Goal: Browse casually

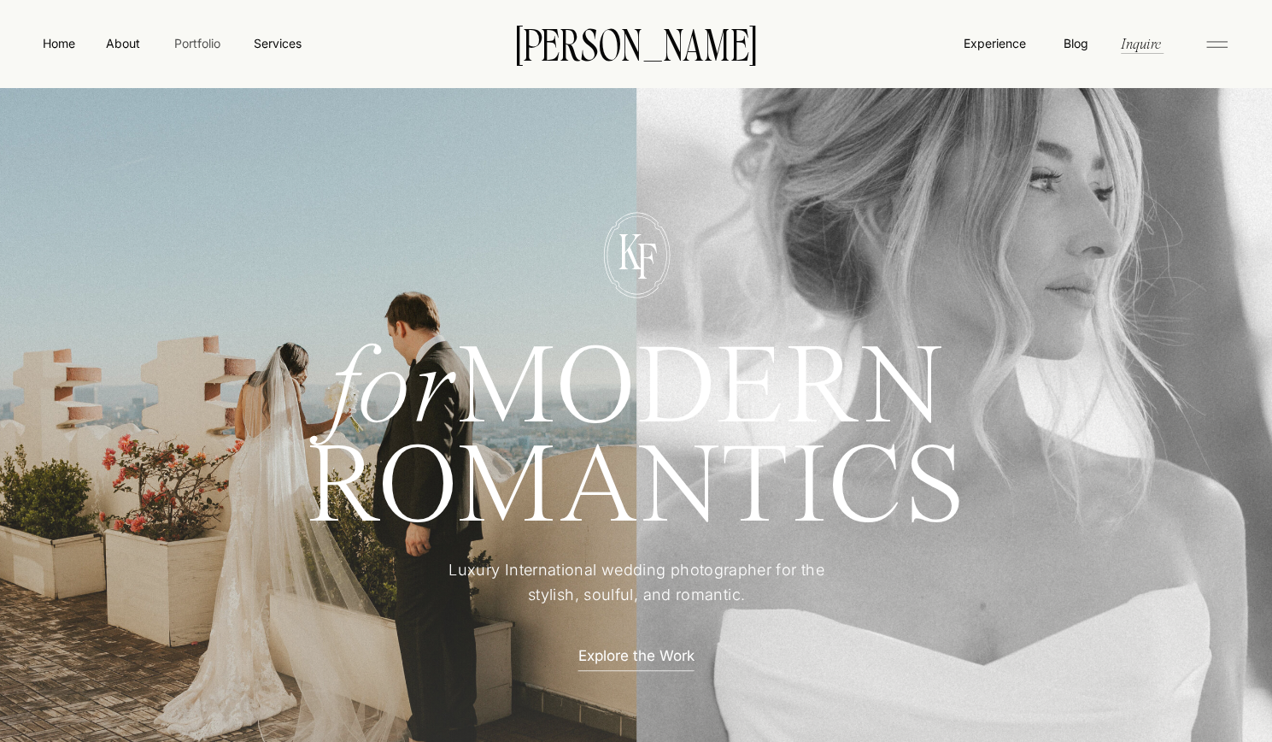
click at [180, 40] on nav "Portfolio" at bounding box center [197, 43] width 61 height 18
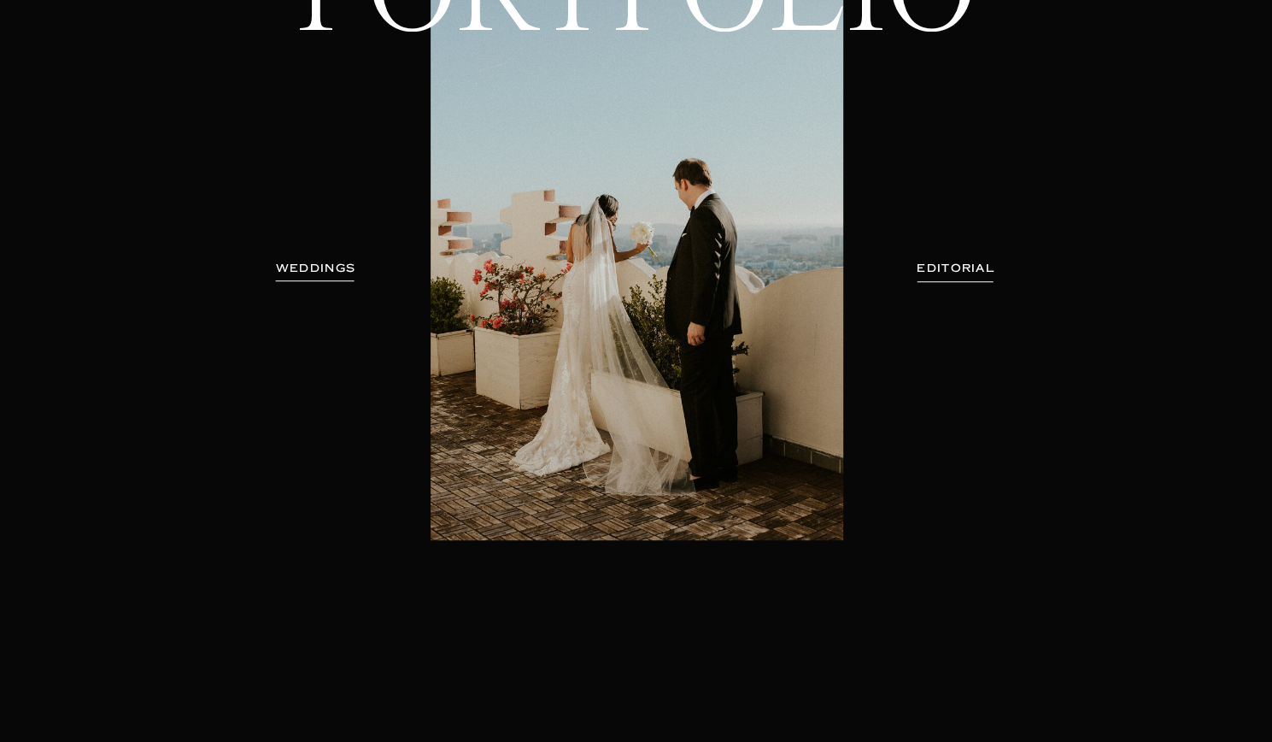
click at [327, 268] on h3 "WEDDINGS" at bounding box center [316, 268] width 108 height 17
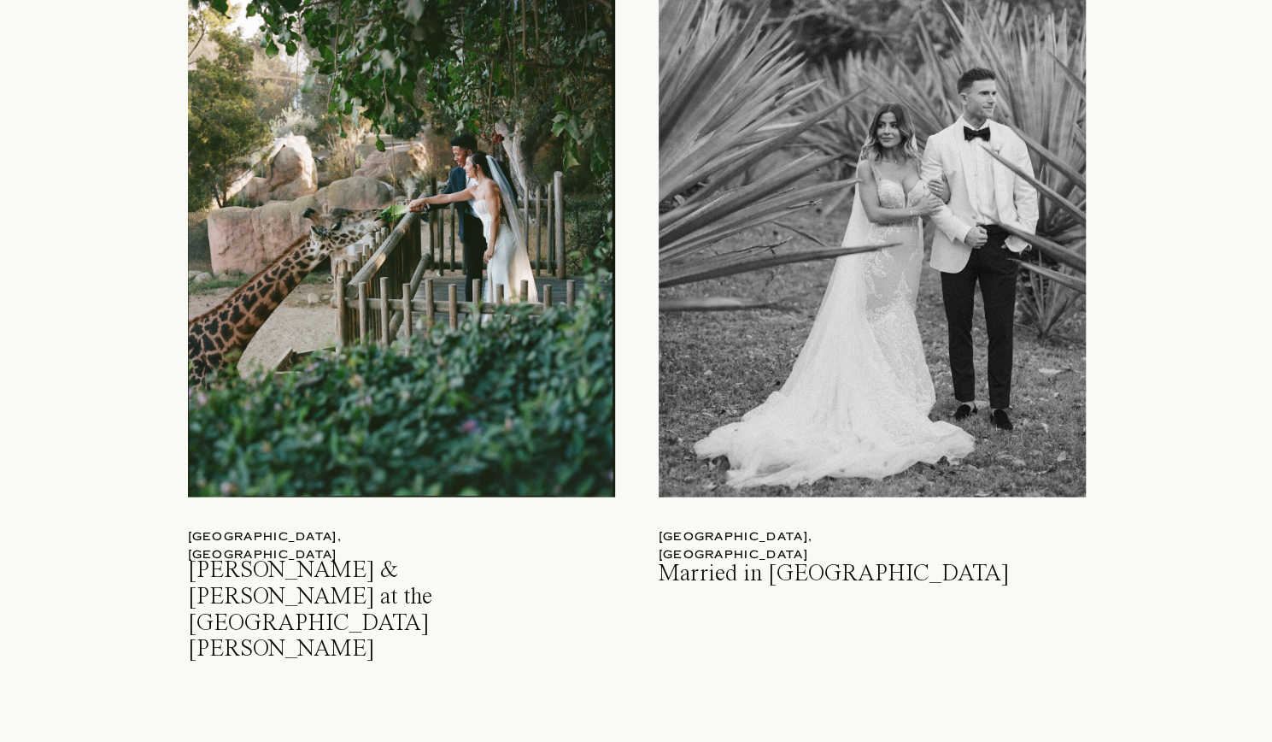
scroll to position [1918, 0]
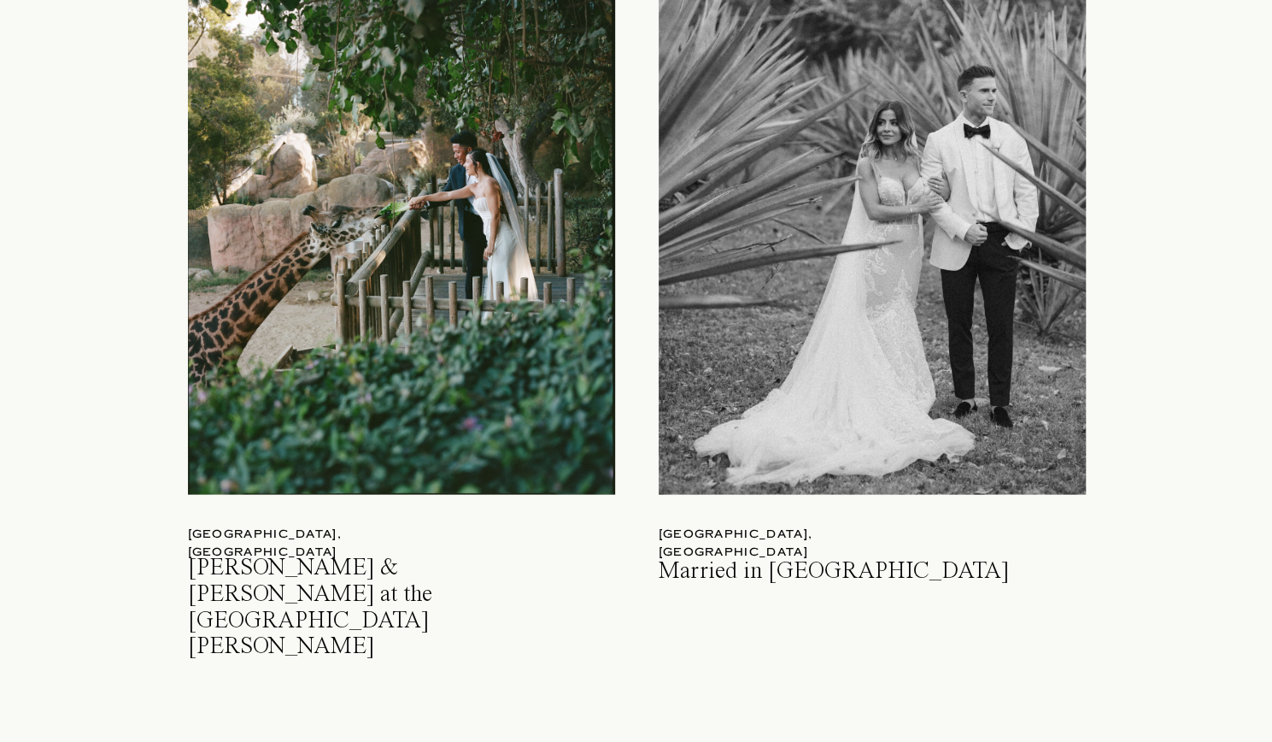
click at [434, 206] on div at bounding box center [401, 215] width 427 height 559
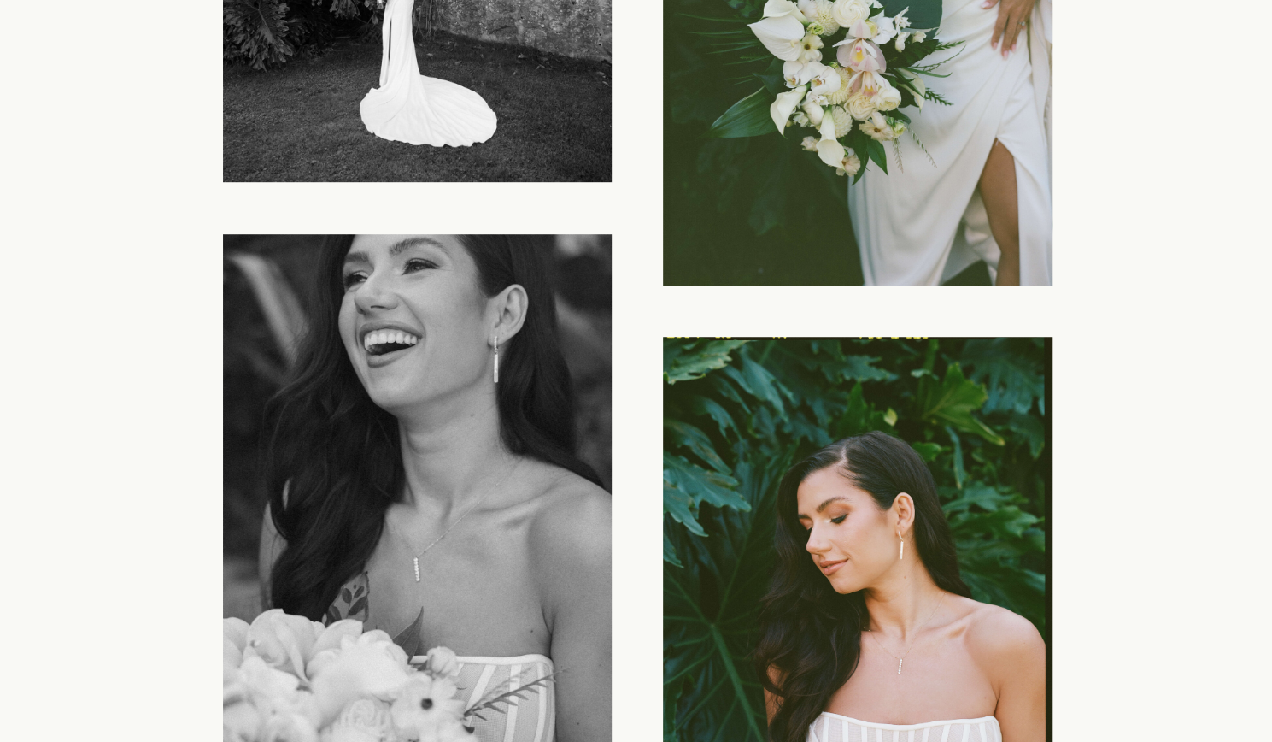
scroll to position [12024, 0]
